Goal: Information Seeking & Learning: Learn about a topic

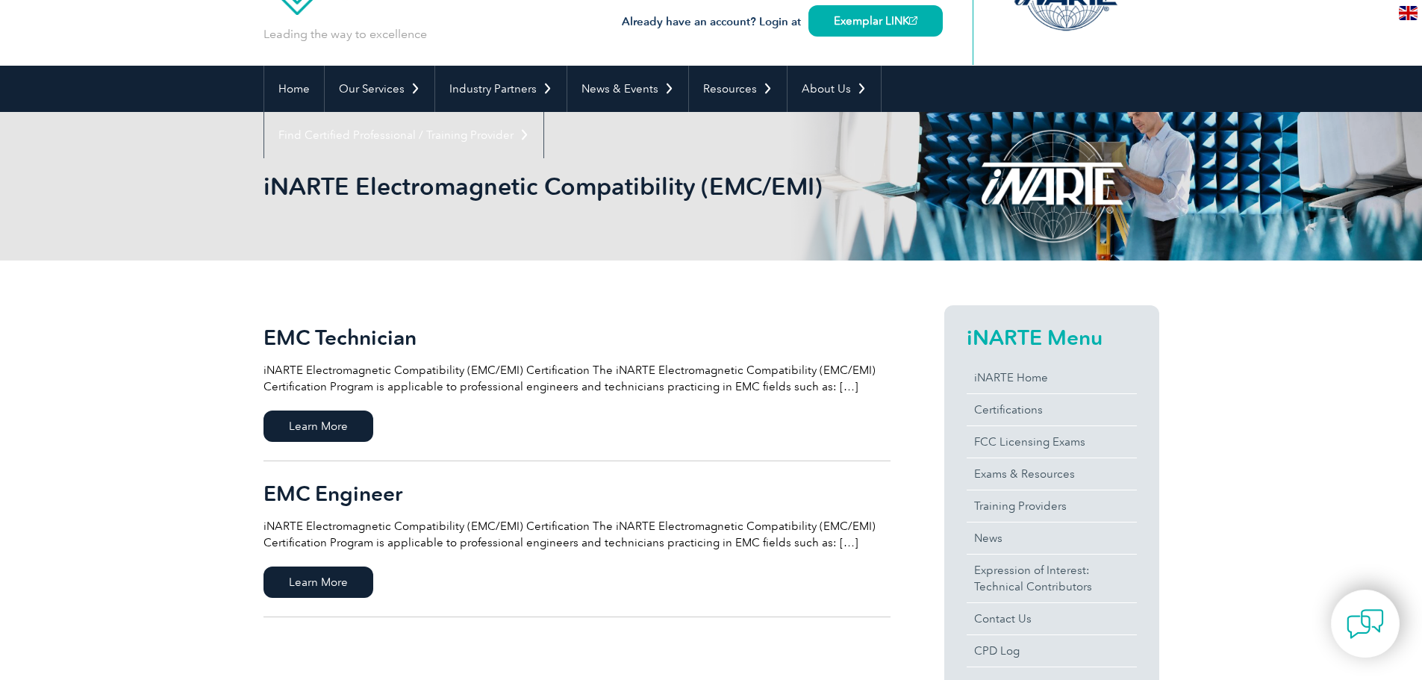
scroll to position [149, 0]
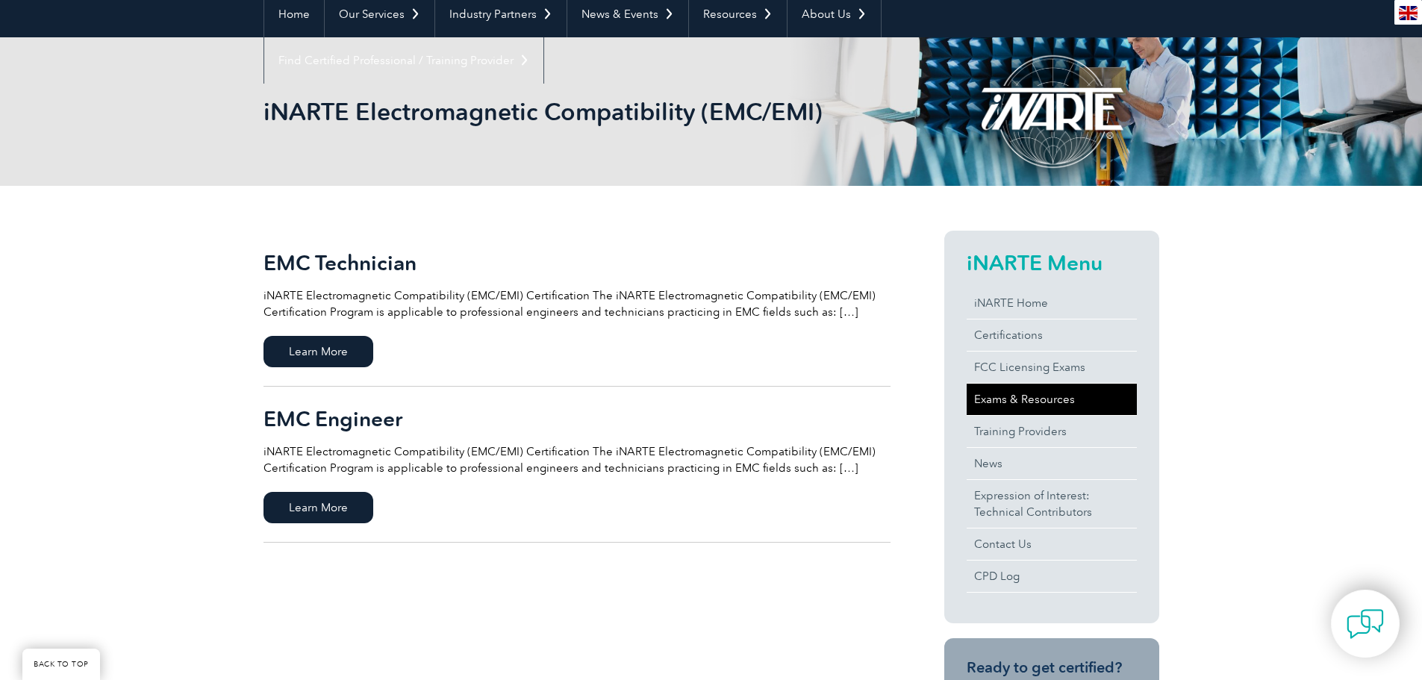
click at [986, 391] on link "Exams & Resources" at bounding box center [1052, 399] width 170 height 31
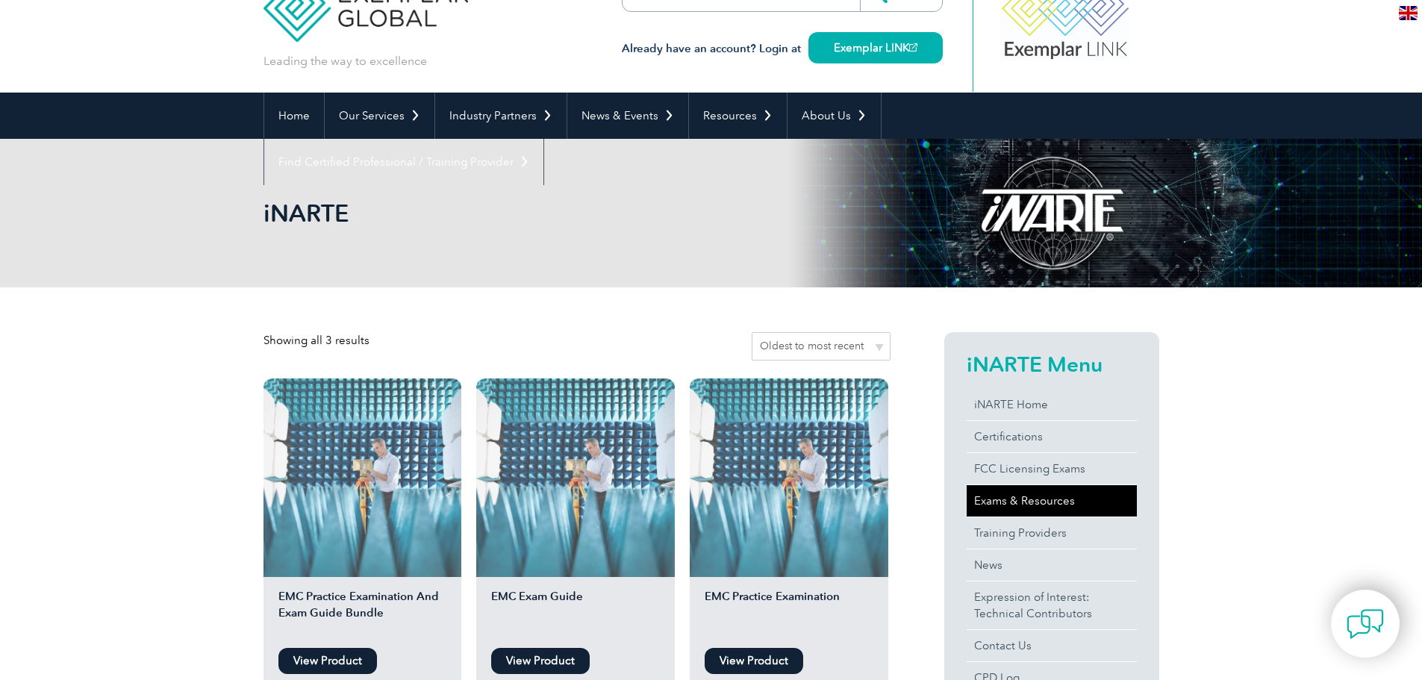
scroll to position [75, 0]
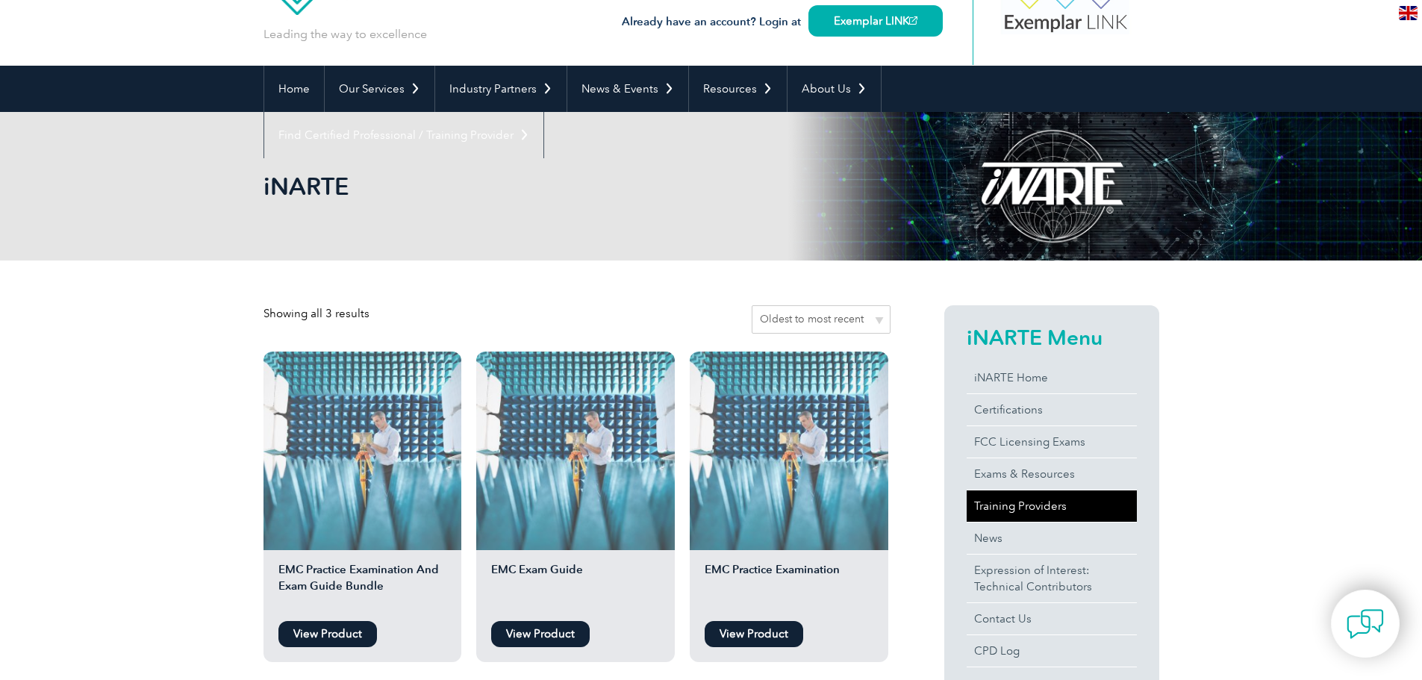
click at [992, 507] on link "Training Providers" at bounding box center [1052, 505] width 170 height 31
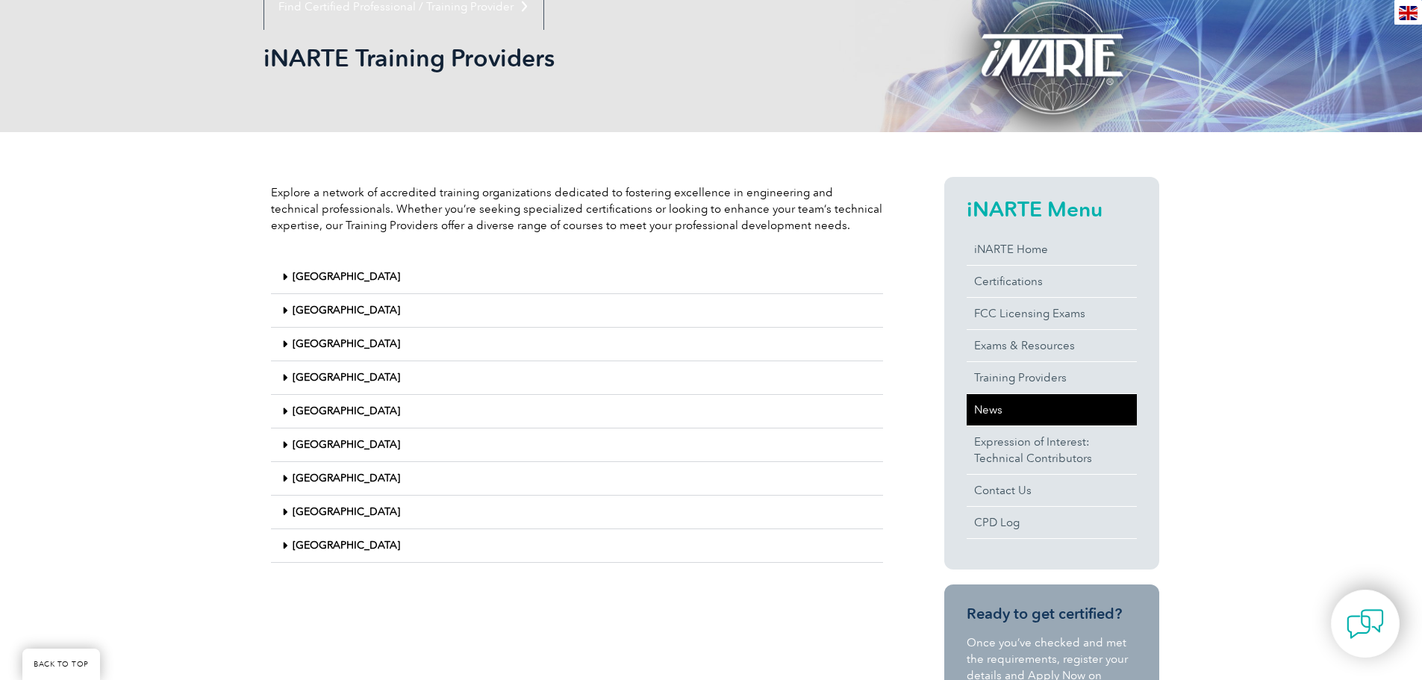
scroll to position [224, 0]
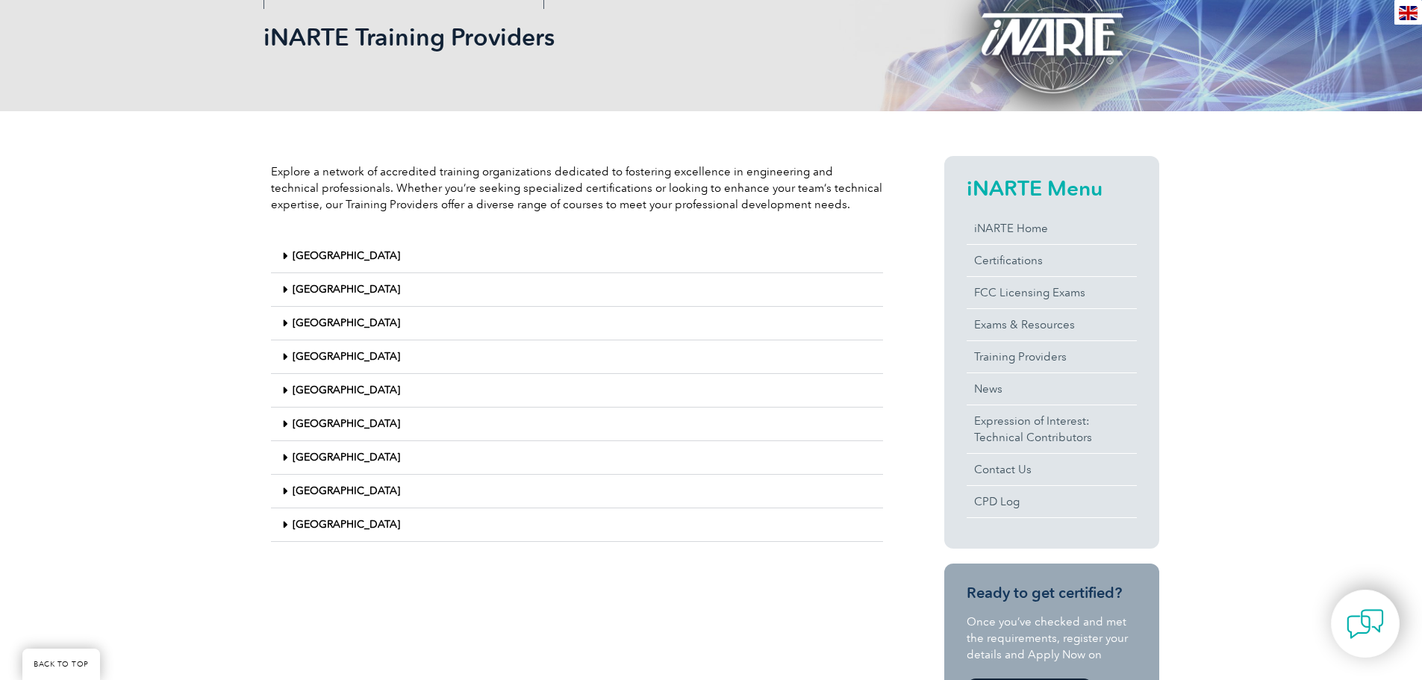
click at [287, 518] on div "United States" at bounding box center [577, 525] width 612 height 34
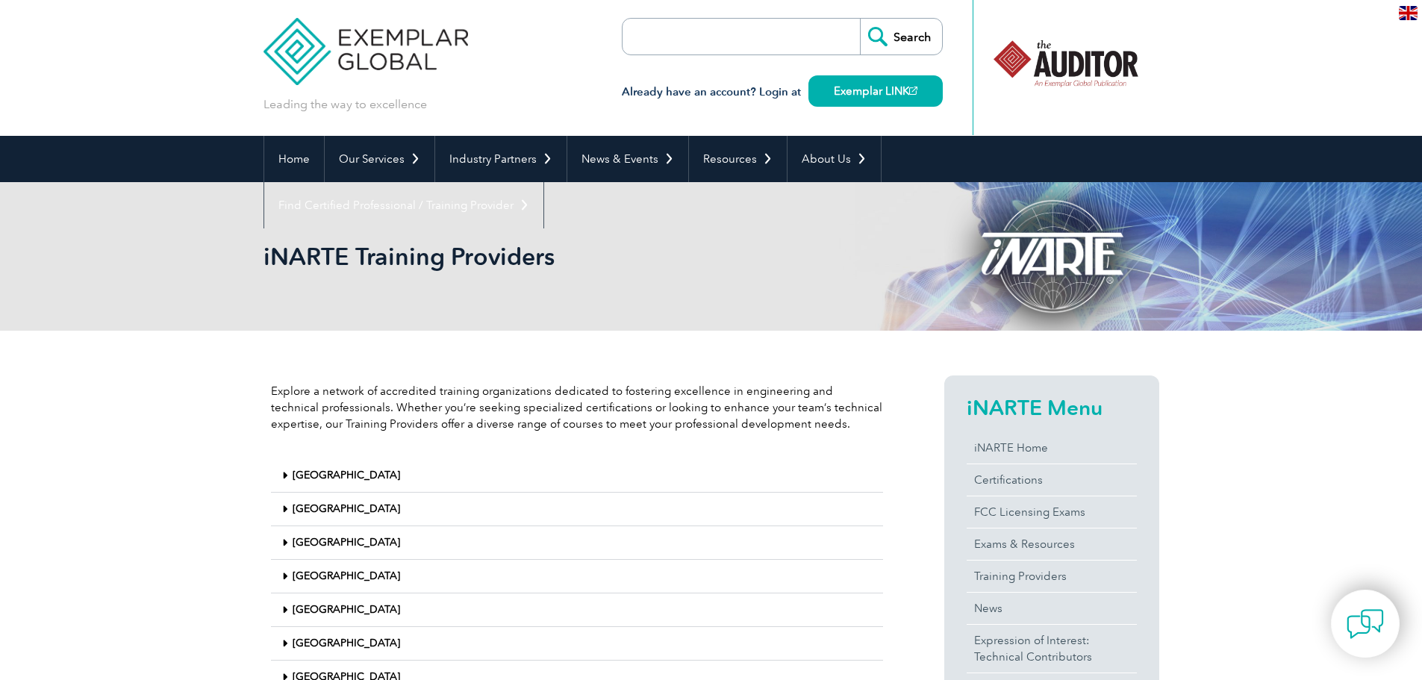
scroll to position [0, 0]
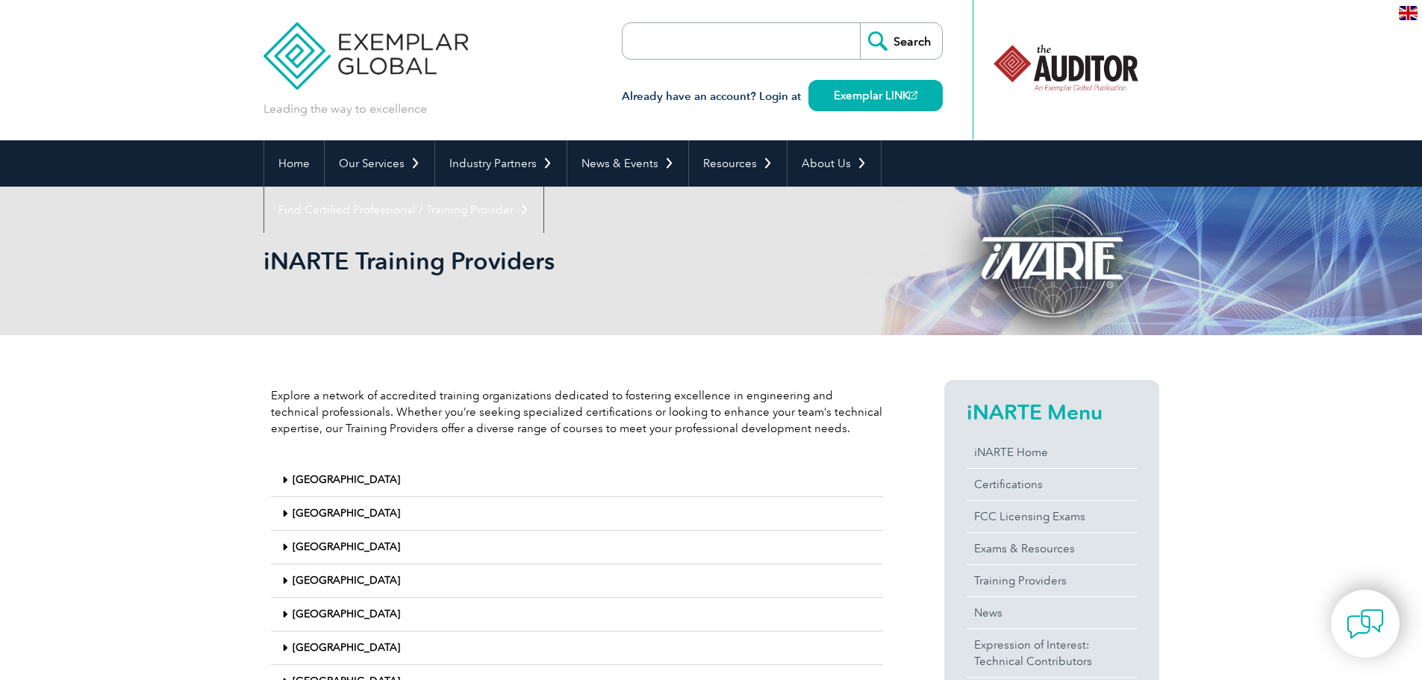
click at [656, 44] on input "search" at bounding box center [708, 41] width 157 height 36
type input "emc jobs"
click at [860, 23] on input "Search" at bounding box center [901, 41] width 82 height 36
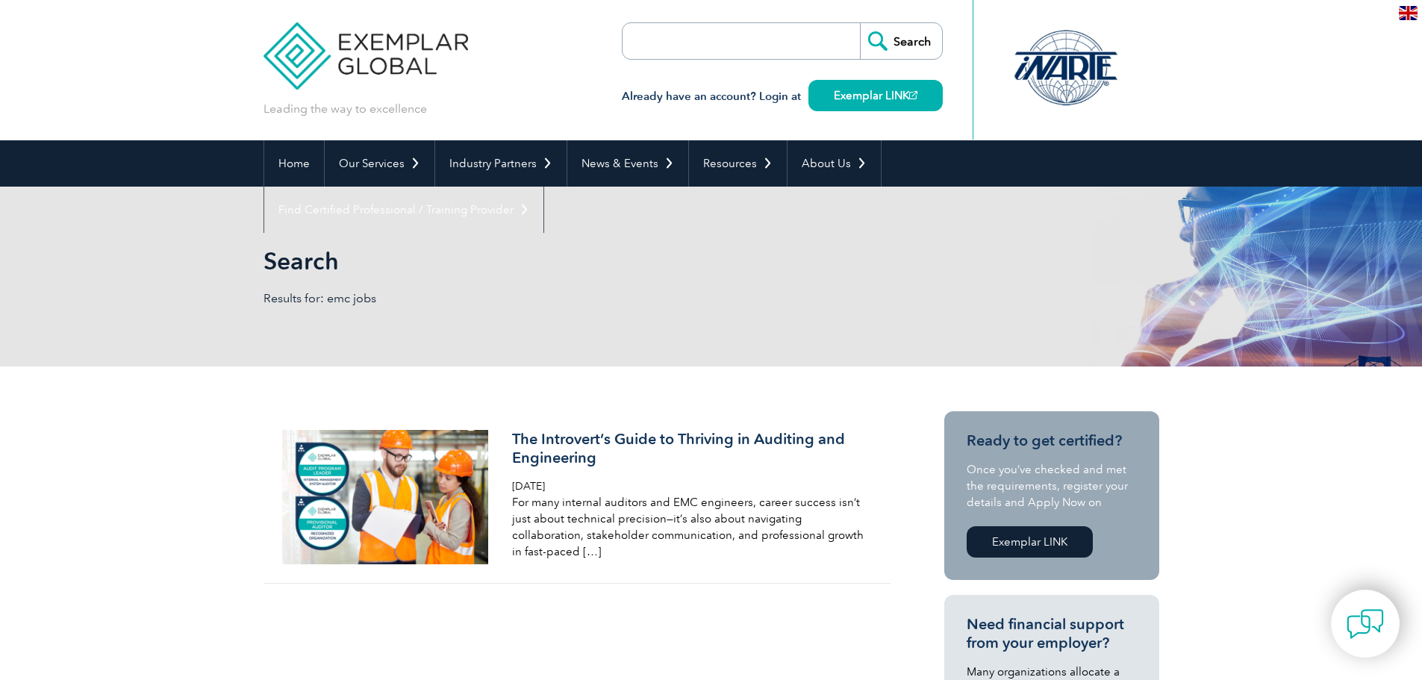
click at [894, 45] on input "Search" at bounding box center [901, 41] width 82 height 36
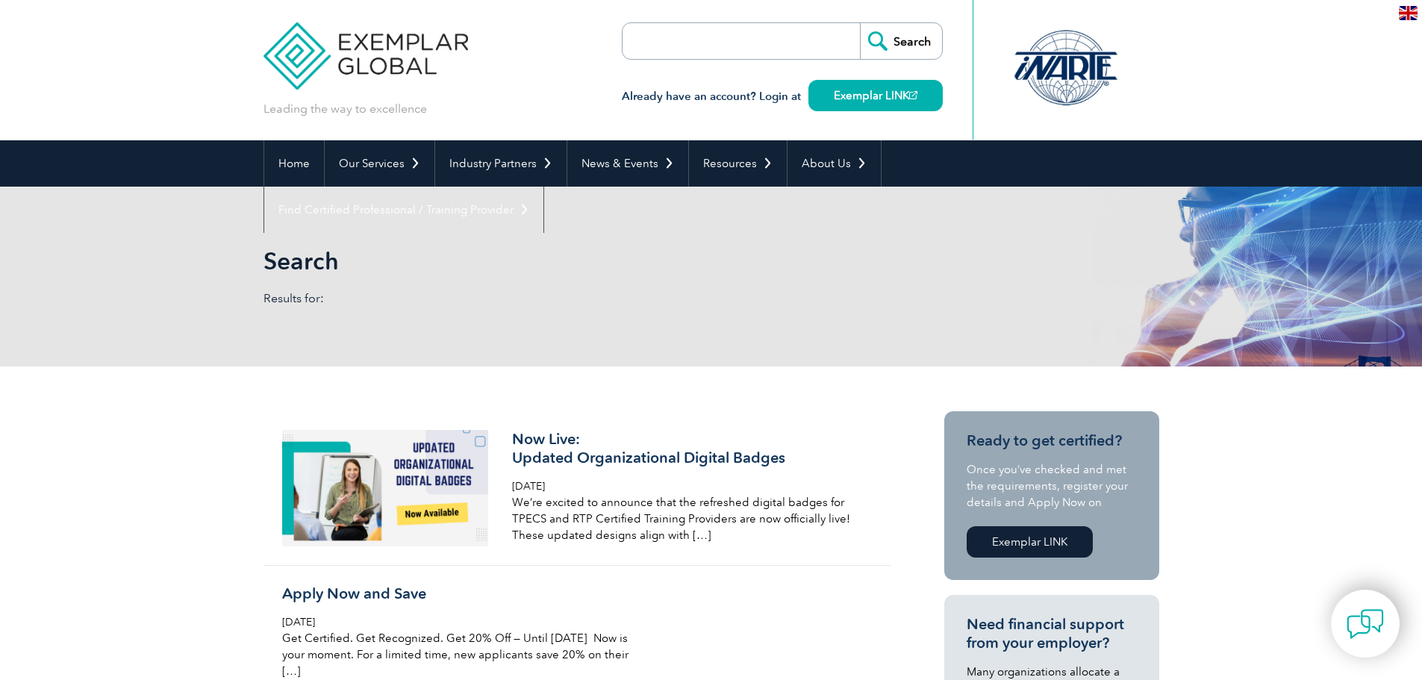
click at [666, 49] on input "search" at bounding box center [708, 41] width 157 height 36
type input "emi job"
click at [860, 23] on input "Search" at bounding box center [901, 41] width 82 height 36
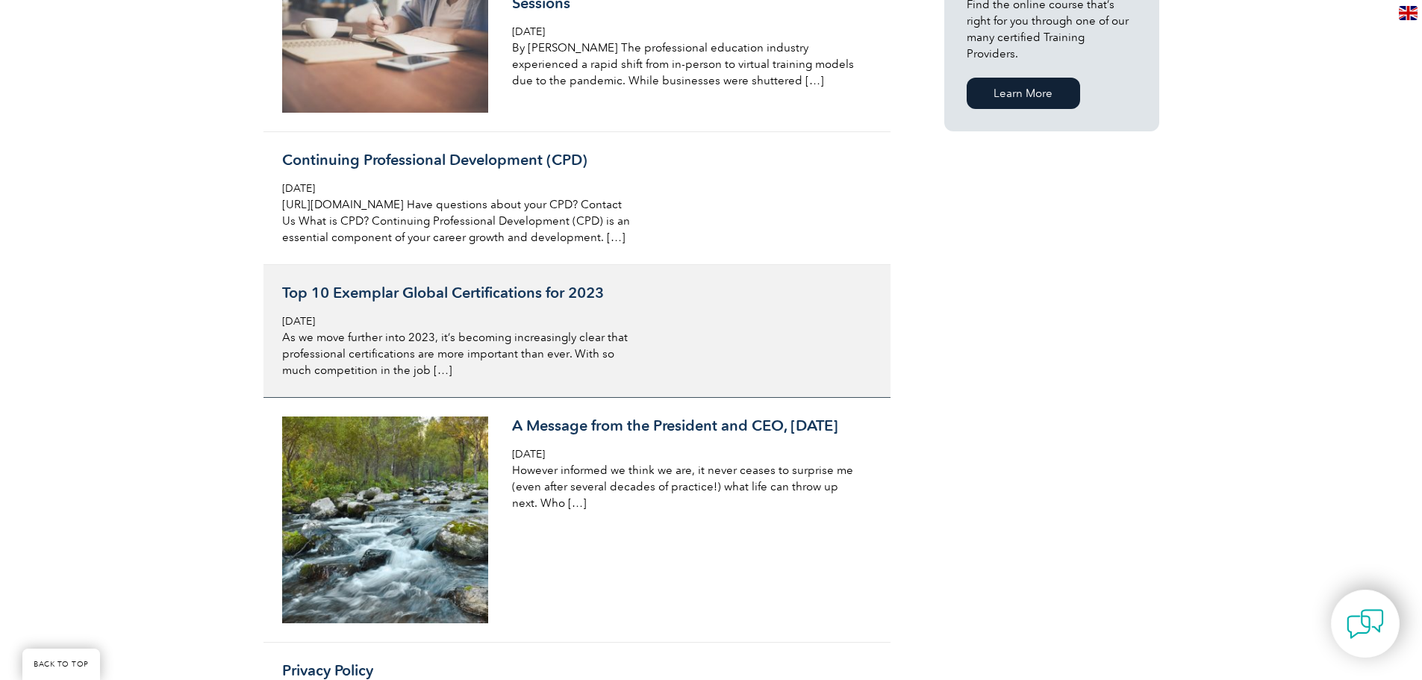
scroll to position [1120, 0]
